Goal: Find contact information: Find contact information

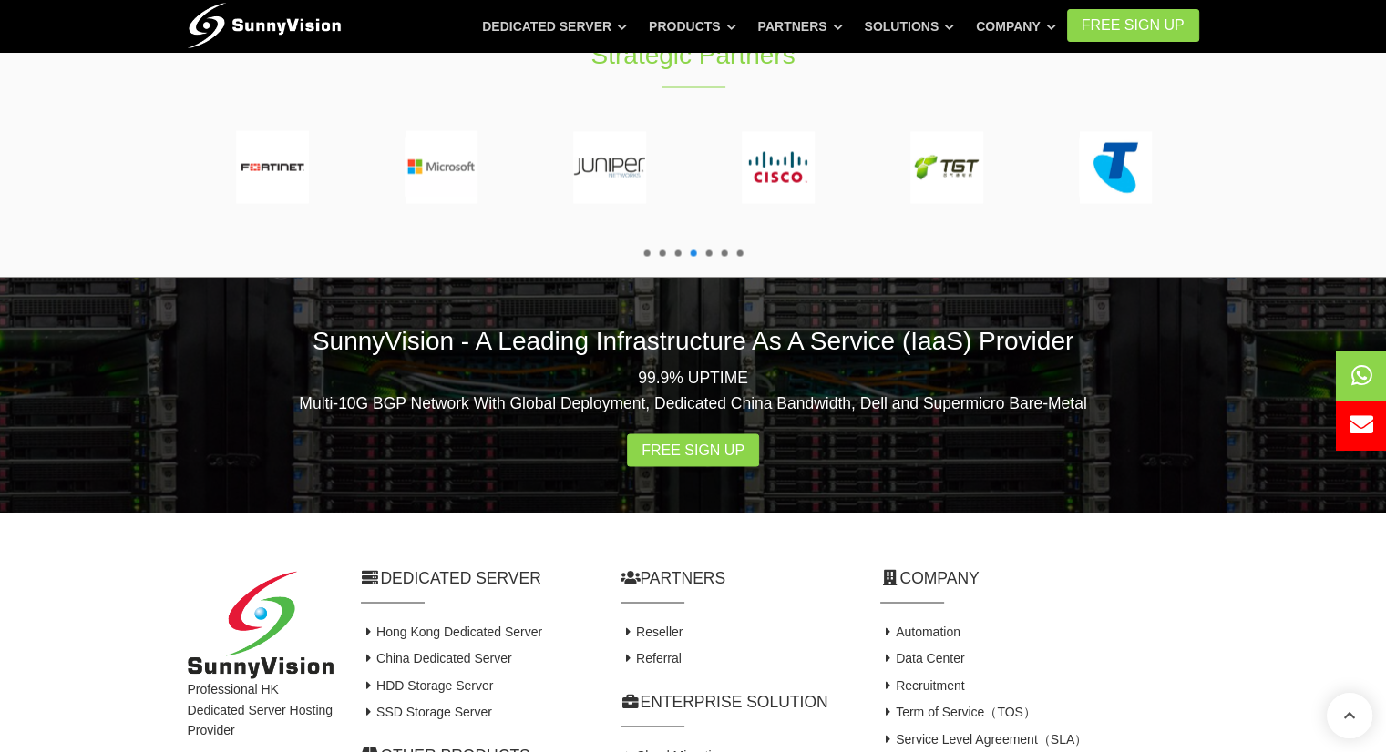
scroll to position [3448, 0]
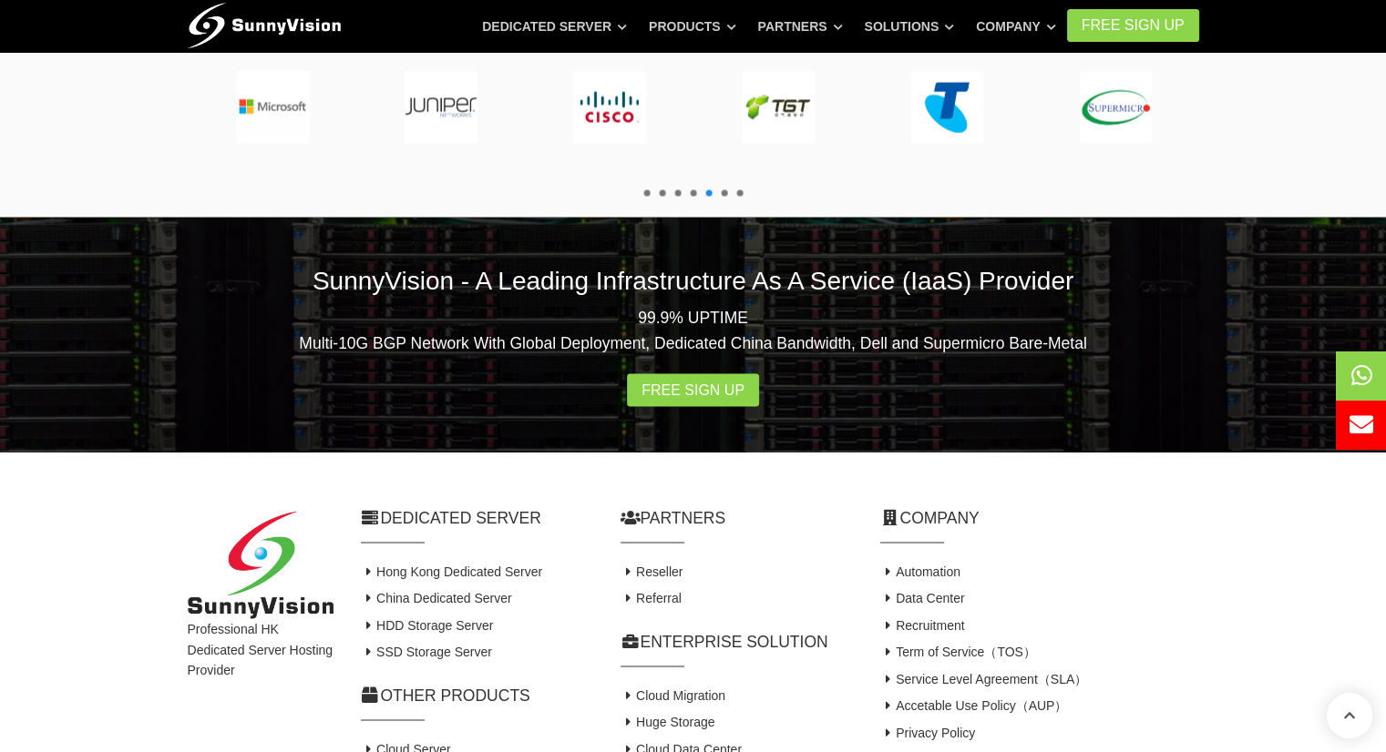
click at [1353, 431] on icon at bounding box center [1361, 425] width 24 height 24
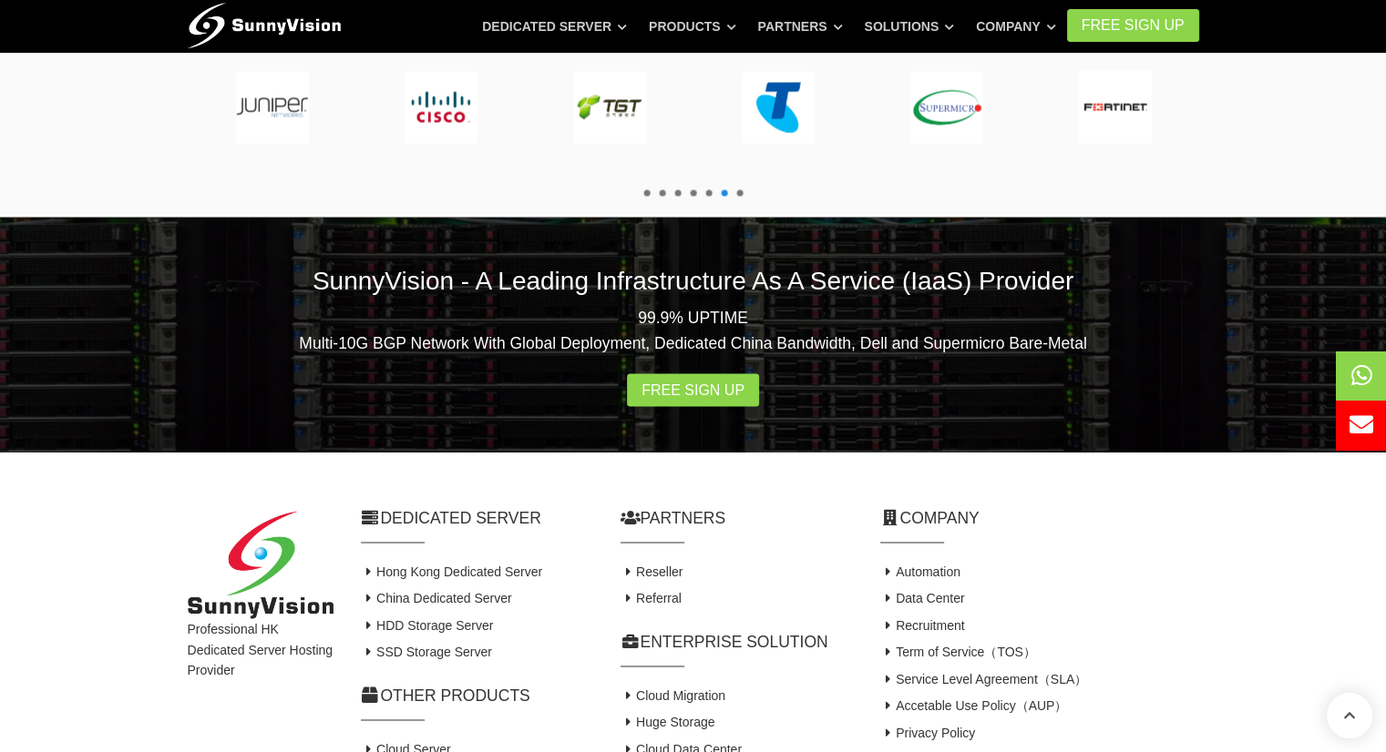
click at [919, 752] on link "Contact Us" at bounding box center [919, 759] width 79 height 15
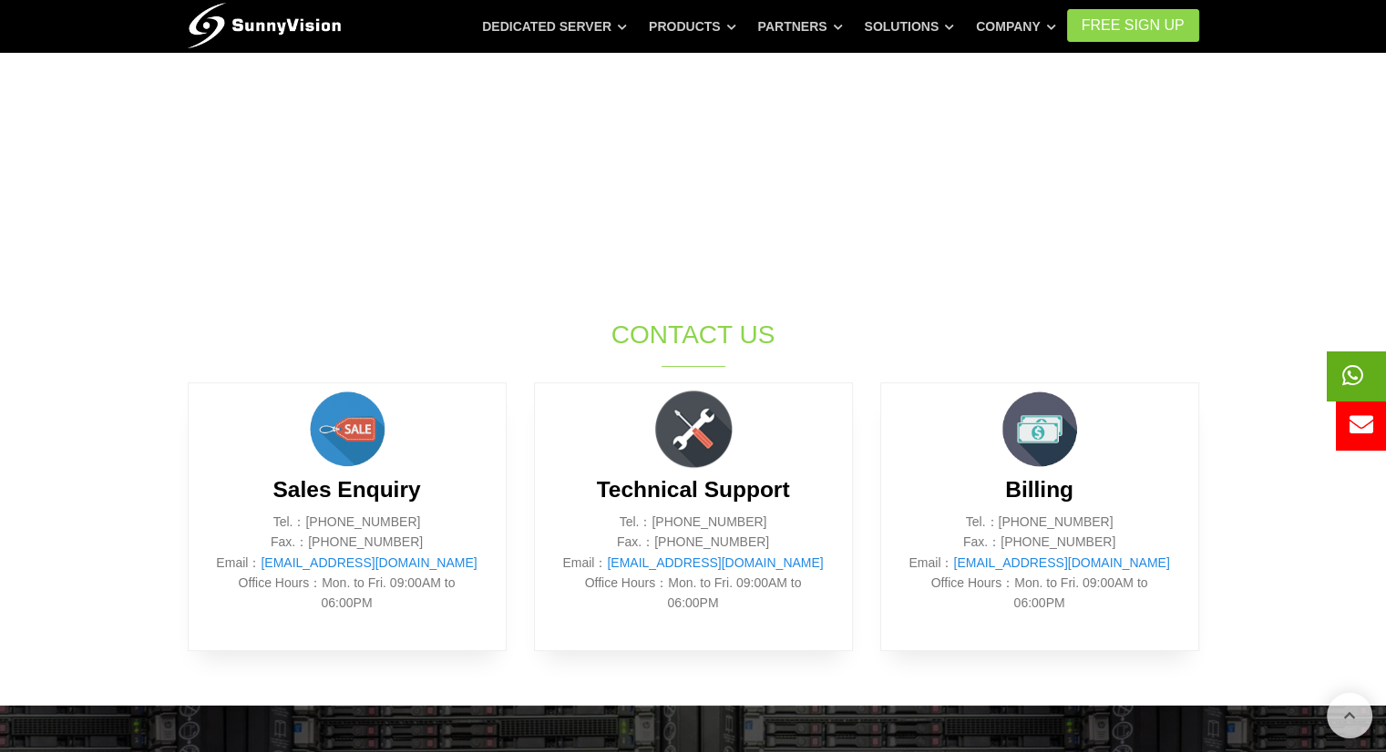
scroll to position [638, 0]
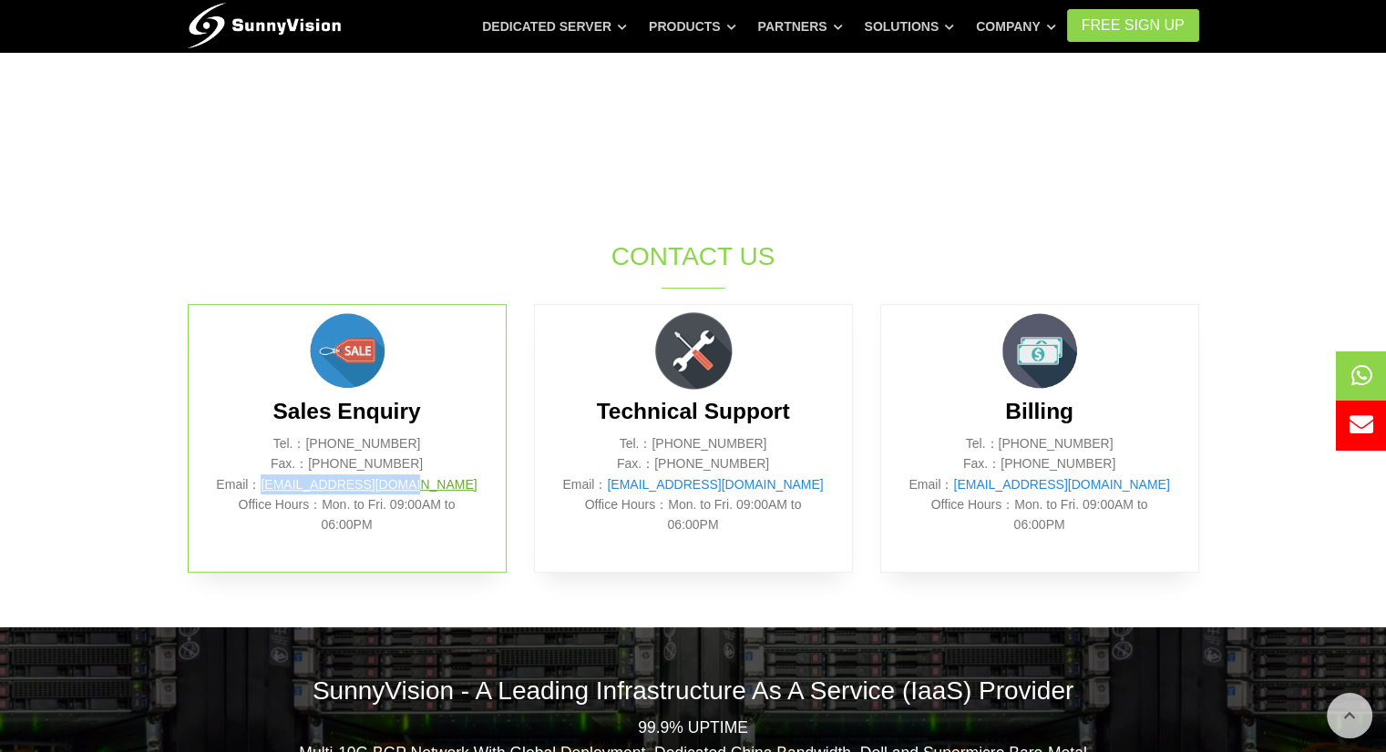
drag, startPoint x: 467, startPoint y: 482, endPoint x: 302, endPoint y: 486, distance: 164.9
click at [302, 486] on p "Tel.：(852) 2802 0308 Fax.：(852) 2802 0098 Email： sales@sunnyvision.com Office H…" at bounding box center [347, 485] width 262 height 102
copy link "sales@sunnyvision.com"
